Goal: Task Accomplishment & Management: Use online tool/utility

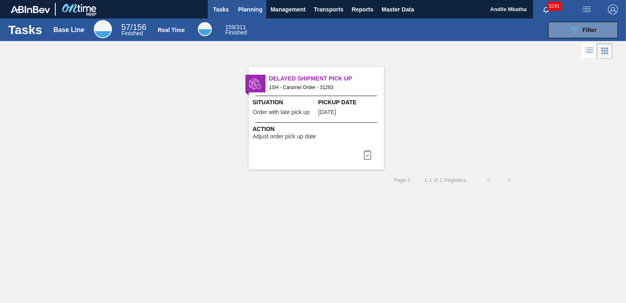
click at [256, 6] on span "Planning" at bounding box center [250, 10] width 24 height 10
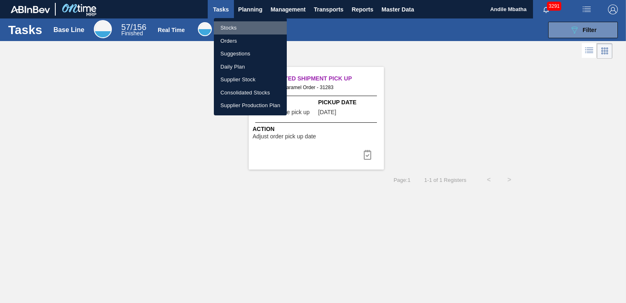
drag, startPoint x: 233, startPoint y: 30, endPoint x: 615, endPoint y: 46, distance: 382.4
click at [233, 31] on li "Stocks" at bounding box center [250, 27] width 73 height 13
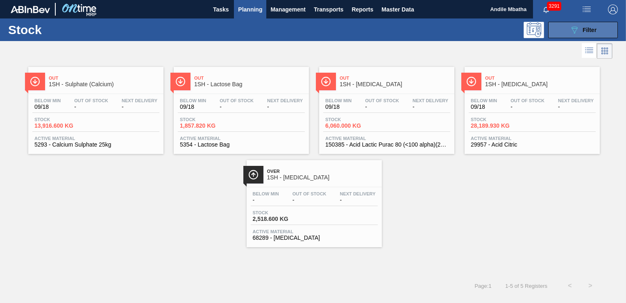
click at [589, 32] on span "Filter" at bounding box center [590, 30] width 14 height 7
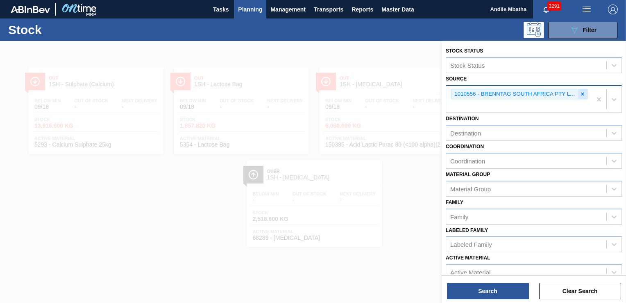
click at [582, 96] on icon at bounding box center [583, 94] width 6 height 6
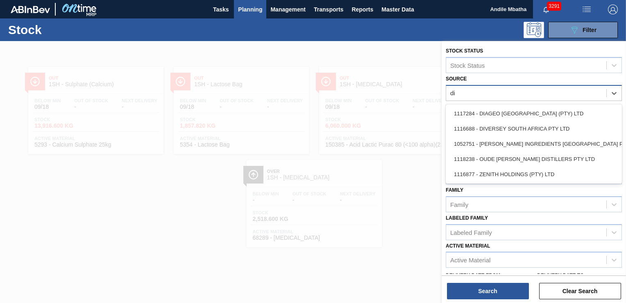
type input "div"
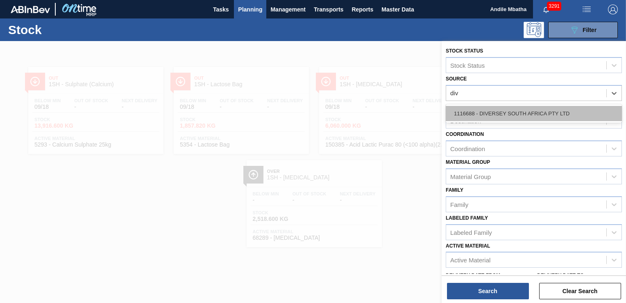
click at [517, 118] on div "1116688 - DIVERSEY SOUTH AFRICA PTY LTD" at bounding box center [534, 113] width 176 height 15
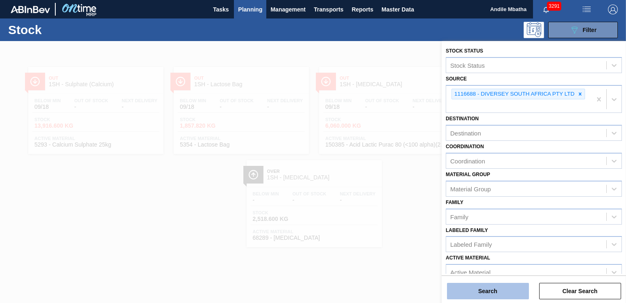
click at [485, 293] on button "Search" at bounding box center [488, 290] width 82 height 16
